Goal: Obtain resource: Download file/media

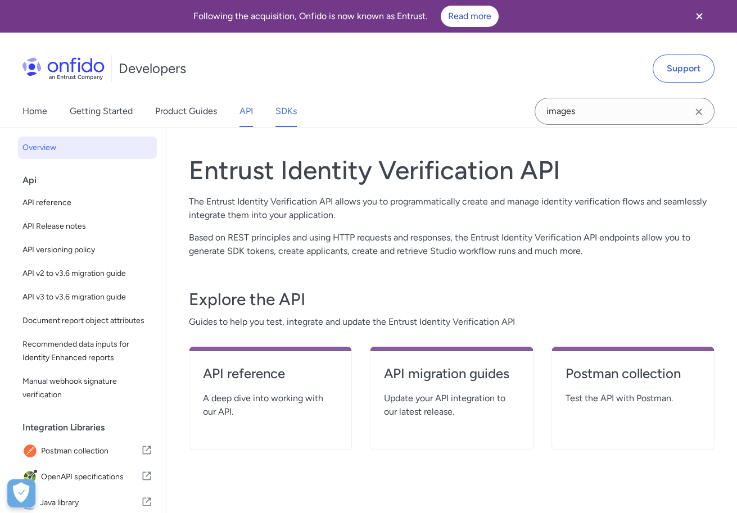
click at [284, 104] on link "SDKs" at bounding box center [285, 111] width 21 height 31
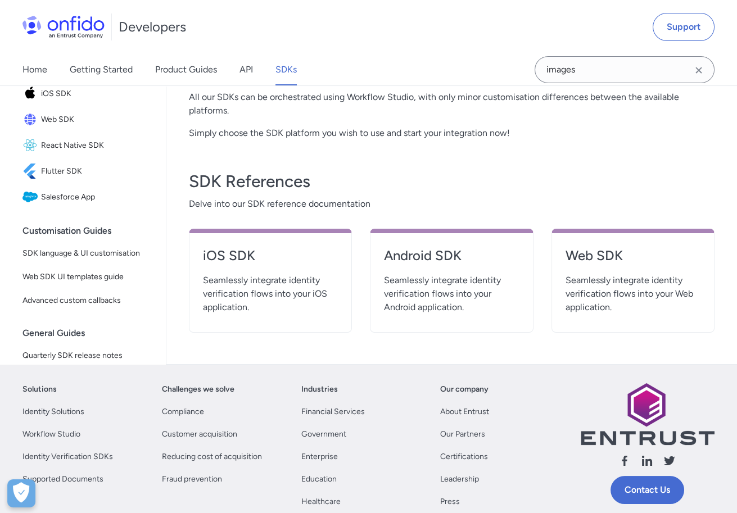
scroll to position [360, 0]
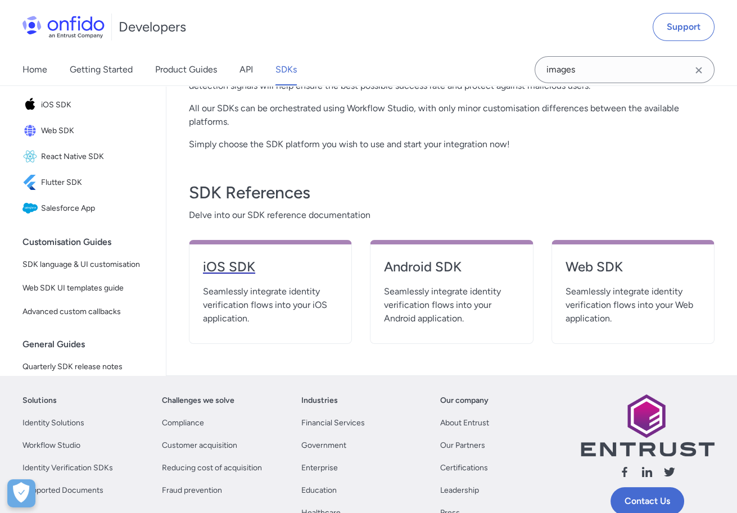
click at [237, 270] on h4 "iOS SDK" at bounding box center [270, 267] width 135 height 18
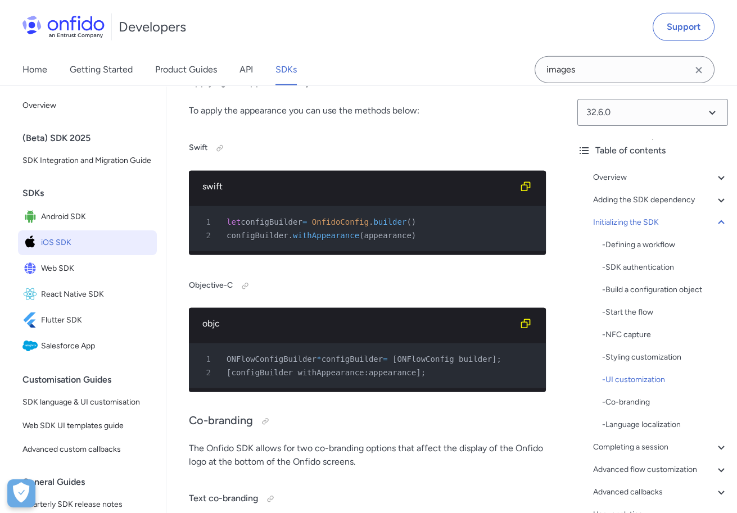
scroll to position [5995, 0]
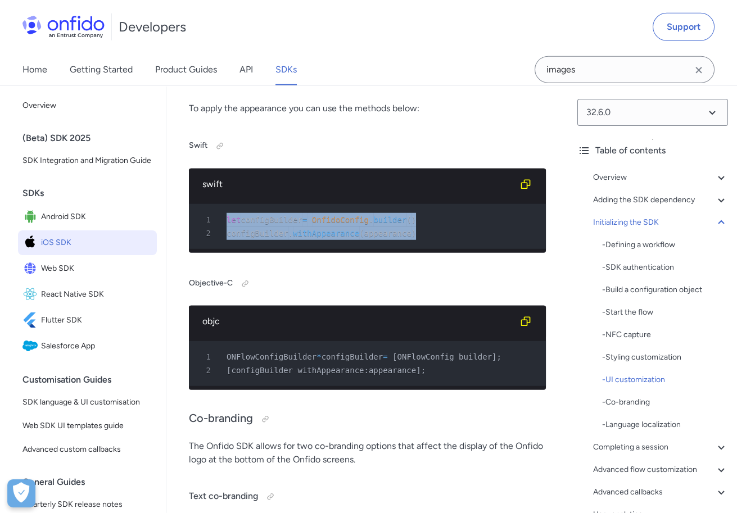
drag, startPoint x: 436, startPoint y: 240, endPoint x: 347, endPoint y: 207, distance: 94.6
click at [347, 207] on div "swift 1 let configBuilder = OnfidoConfig . builder ( ) 2 configBuilder . withAp…" at bounding box center [367, 211] width 357 height 84
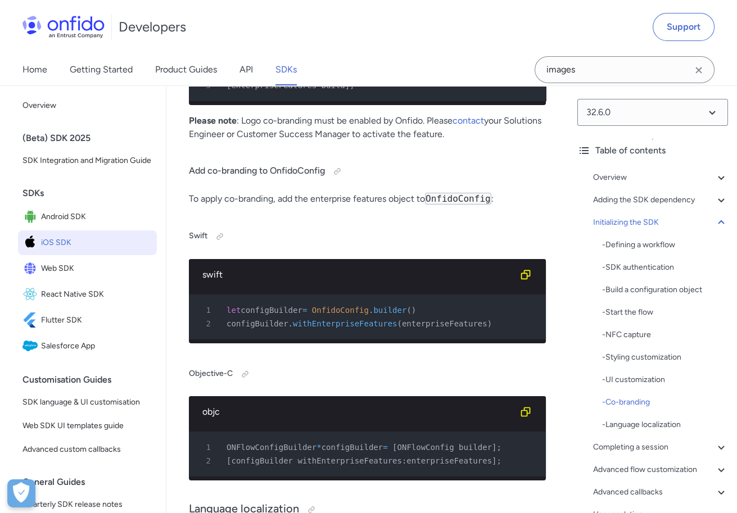
scroll to position [7409, 0]
